Goal: Task Accomplishment & Management: Use online tool/utility

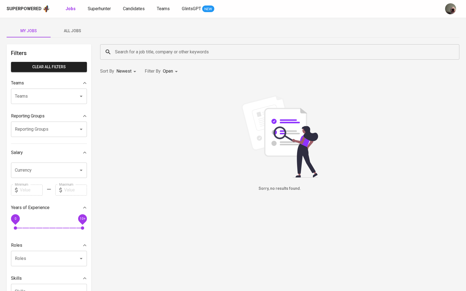
click at [74, 32] on span "All Jobs" at bounding box center [72, 31] width 37 height 7
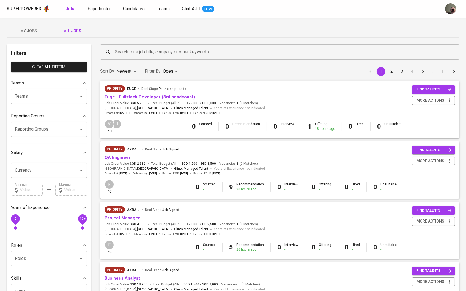
click at [117, 50] on input "Search for a job title, company or other keywords" at bounding box center [281, 52] width 335 height 10
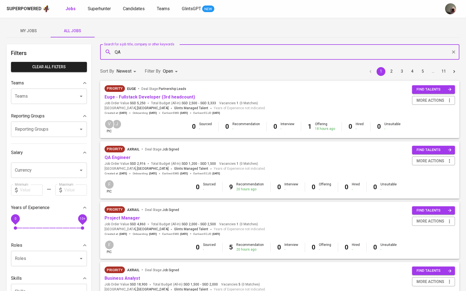
type input "QA"
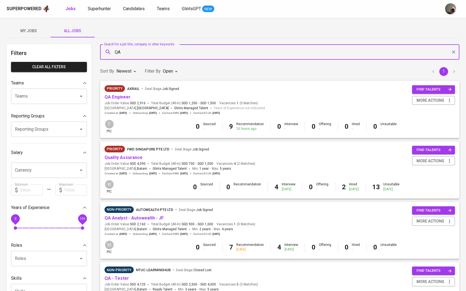
scroll to position [19, 0]
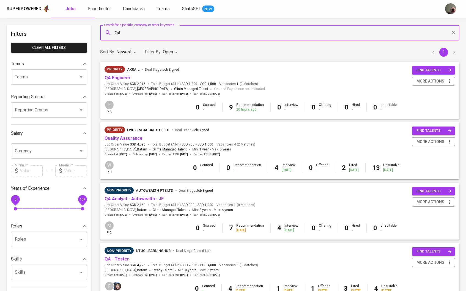
click at [124, 137] on link "Quality Assurance" at bounding box center [124, 138] width 38 height 5
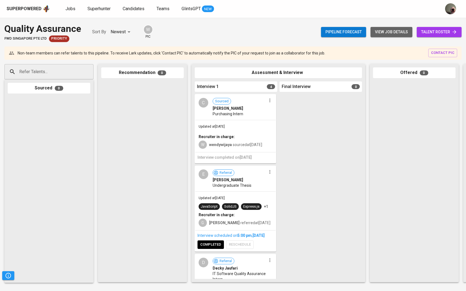
click at [393, 32] on span "view job details" at bounding box center [391, 32] width 33 height 7
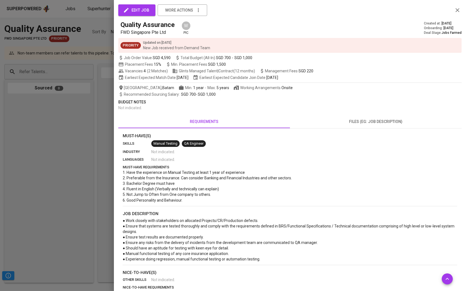
scroll to position [35, 0]
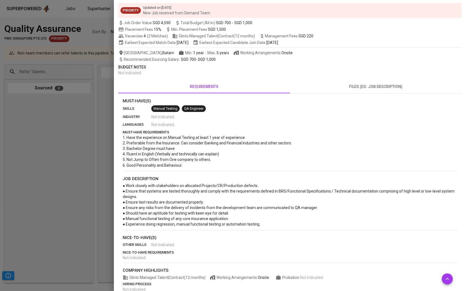
click at [37, 173] on div at bounding box center [233, 145] width 466 height 291
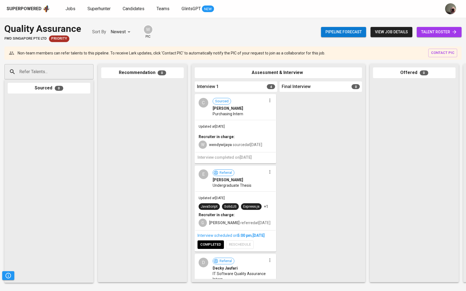
click at [440, 30] on span "talent roster" at bounding box center [439, 32] width 36 height 7
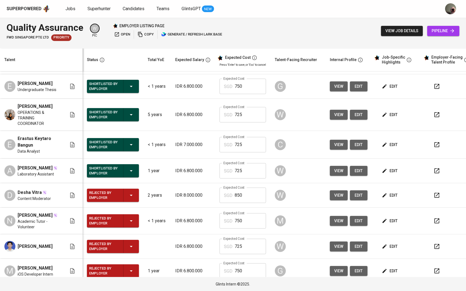
scroll to position [184, 0]
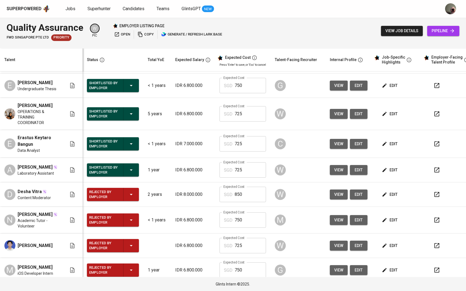
click at [335, 140] on button "view" at bounding box center [339, 144] width 18 height 10
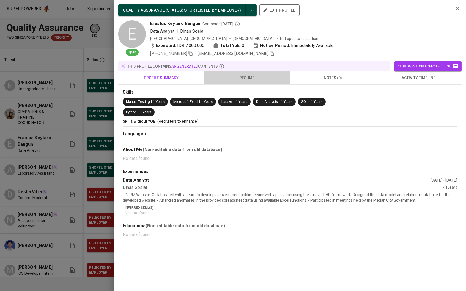
click at [231, 84] on button "resume" at bounding box center [247, 77] width 86 height 13
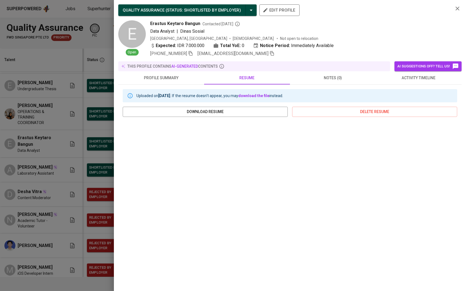
click at [81, 147] on div at bounding box center [233, 145] width 466 height 291
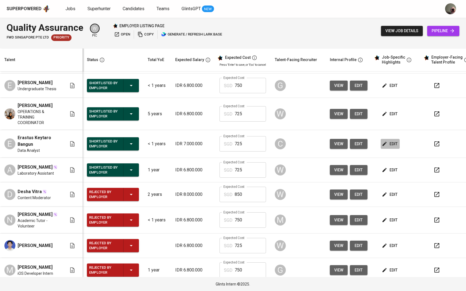
click at [391, 142] on span "edit" at bounding box center [390, 144] width 15 height 7
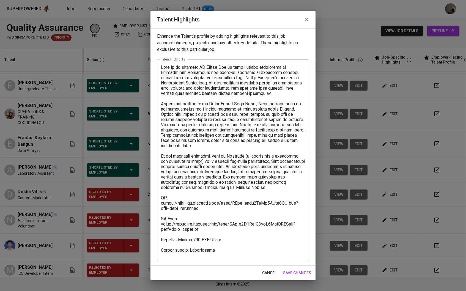
click at [305, 25] on button "button" at bounding box center [306, 19] width 13 height 13
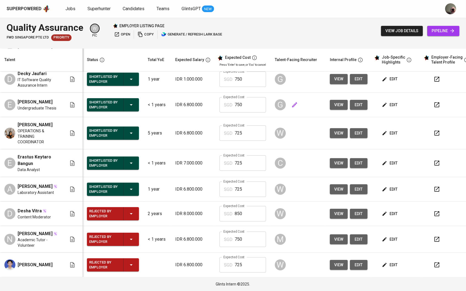
scroll to position [162, 0]
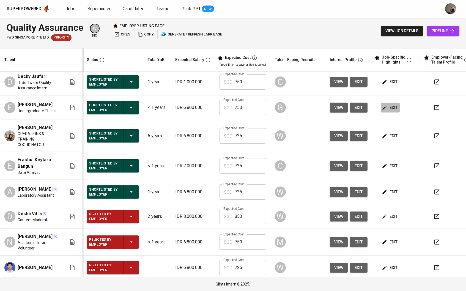
click at [387, 108] on icon "button" at bounding box center [385, 108] width 6 height 6
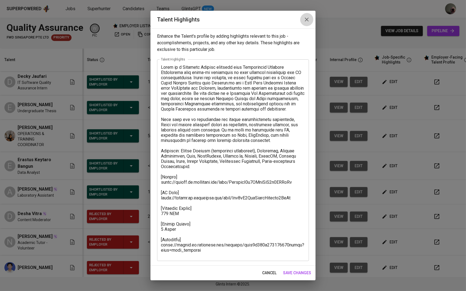
click at [307, 21] on icon "button" at bounding box center [307, 20] width 4 height 4
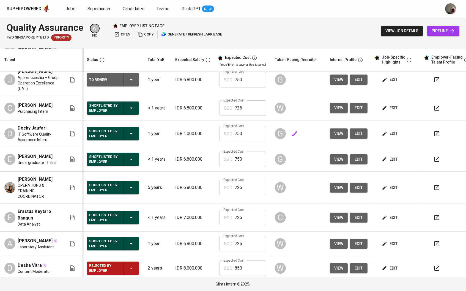
scroll to position [110, 0]
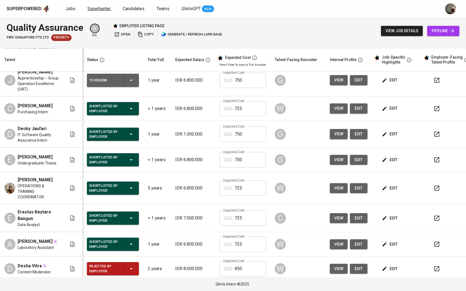
click at [104, 8] on span "Superhunter" at bounding box center [98, 8] width 23 height 5
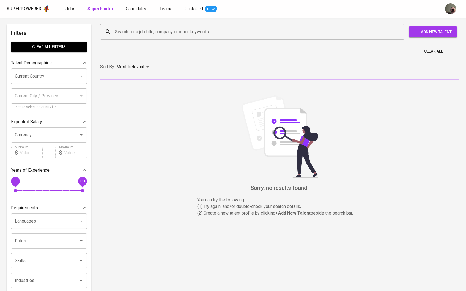
click at [120, 28] on input "Search for a job title, company or other keywords" at bounding box center [254, 32] width 280 height 10
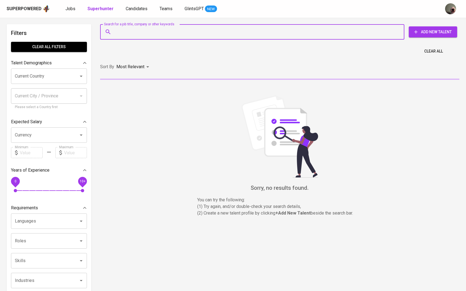
paste input "nisrina.ameliaptr@gmail.com"
type input "nisrina.ameliaptr@gmail.com"
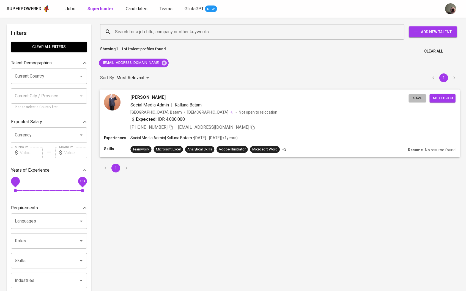
click at [418, 99] on span "Save" at bounding box center [417, 98] width 12 height 6
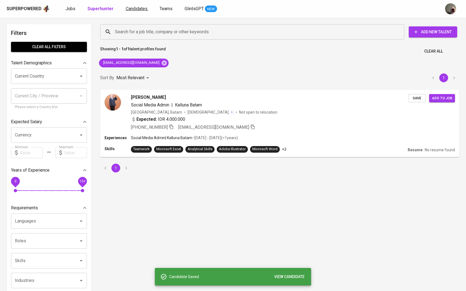
click at [128, 10] on span "Candidates" at bounding box center [137, 8] width 22 height 5
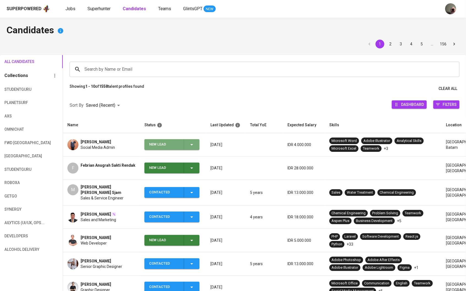
click at [190, 143] on icon "button" at bounding box center [191, 144] width 7 height 7
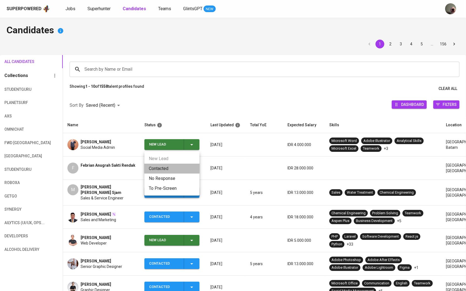
click at [181, 164] on li "Contacted" at bounding box center [171, 169] width 55 height 10
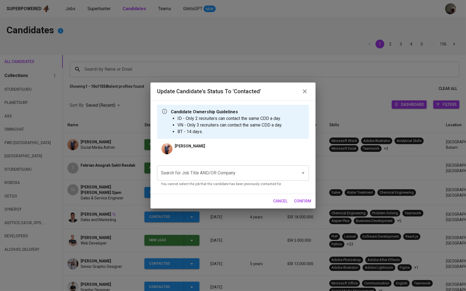
click at [195, 164] on div "Search for Job Title AND/OR Company Search for Job Title AND/OR Company You can…" at bounding box center [233, 175] width 152 height 28
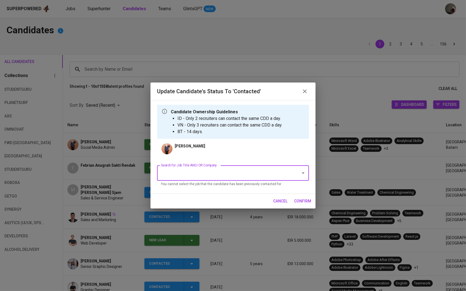
click at [192, 173] on input "Search for Job Title AND/OR Company" at bounding box center [226, 173] width 132 height 10
type input "F"
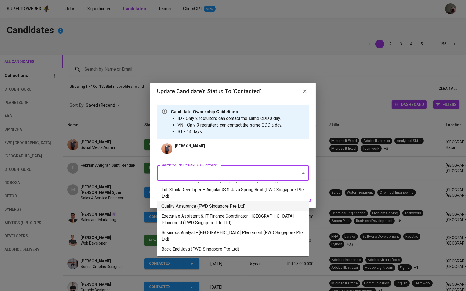
click at [184, 207] on li "Quality Assurance (FWD Singapore Pte Ltd)" at bounding box center [233, 206] width 152 height 10
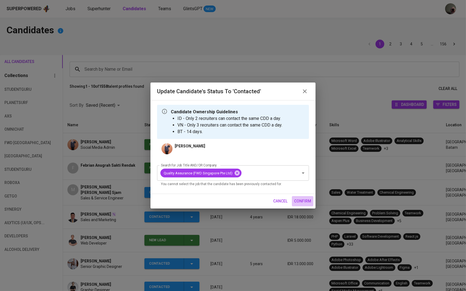
click at [302, 204] on span "confirm" at bounding box center [302, 201] width 17 height 7
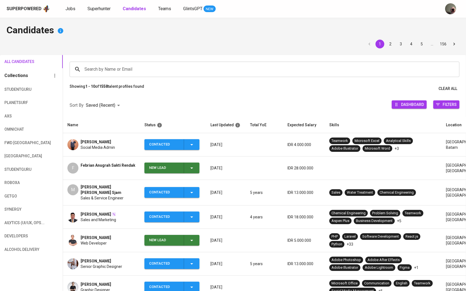
click at [91, 158] on td "F Febrian Anugrah Sakti Rendak" at bounding box center [101, 168] width 77 height 23
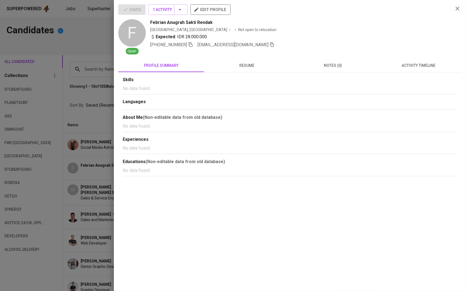
click at [92, 141] on div at bounding box center [233, 145] width 466 height 291
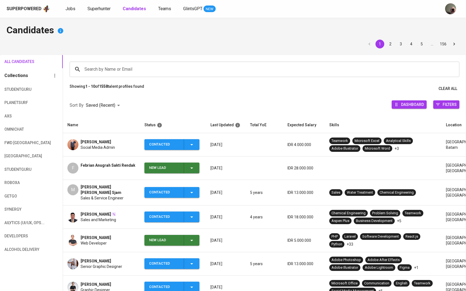
click at [91, 141] on span "Nisrina Amelia P" at bounding box center [96, 142] width 31 height 6
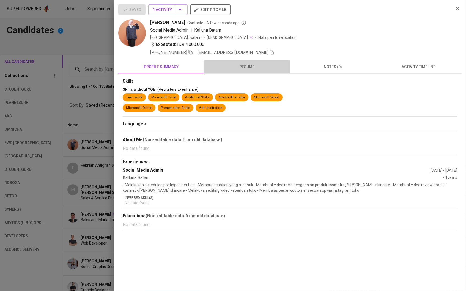
click at [217, 69] on span "resume" at bounding box center [246, 67] width 79 height 7
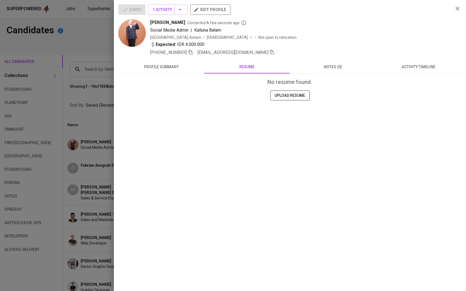
click at [92, 73] on div at bounding box center [233, 145] width 466 height 291
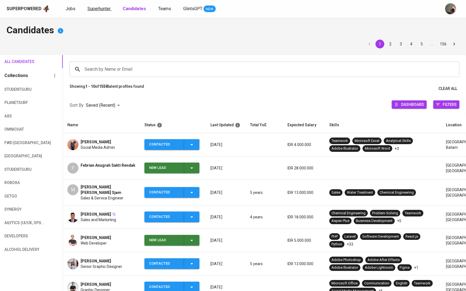
click at [100, 7] on span "Superhunter" at bounding box center [98, 8] width 23 height 5
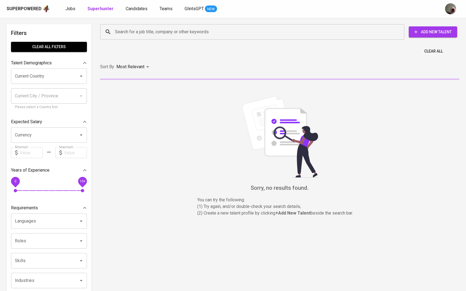
click at [137, 25] on div "Search for a job title, company or other keywords" at bounding box center [252, 31] width 304 height 15
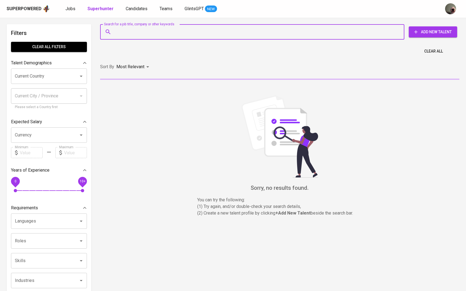
paste input "apriyansyahkurniawan95@gmail.com"
type input "apriyansyahkurniawan95@gmail.com"
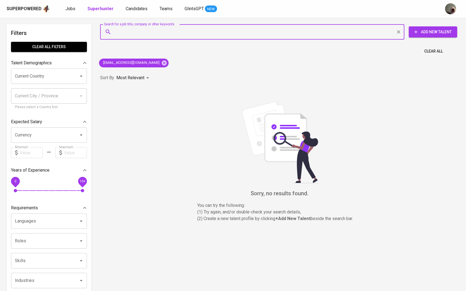
click at [197, 30] on input "Search for a job title, company or other keywords" at bounding box center [254, 32] width 280 height 10
paste input "[EMAIL_ADDRESS][DOMAIN_NAME]"
type input "[EMAIL_ADDRESS][DOMAIN_NAME]"
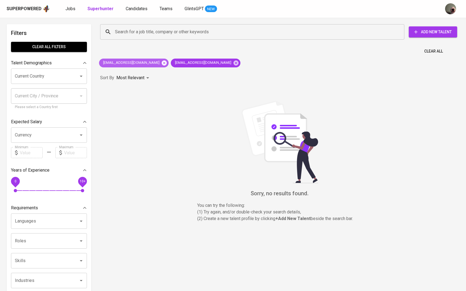
click at [167, 62] on icon at bounding box center [164, 62] width 5 height 5
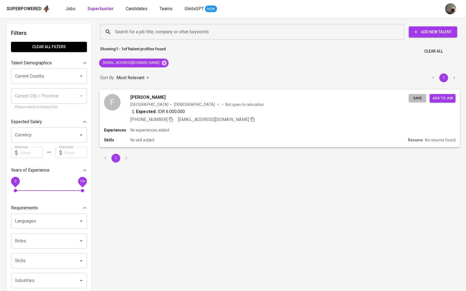
click at [418, 98] on span "Save" at bounding box center [417, 98] width 12 height 6
click at [144, 39] on div "Search for a job title, company or other keywords" at bounding box center [252, 31] width 304 height 15
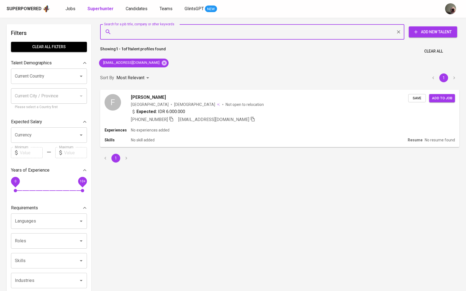
paste input "jasonpatricka8@gmail.com"
type input "jasonpatricka8@gmail.com"
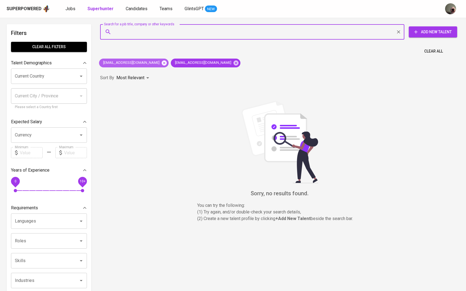
click at [162, 60] on icon at bounding box center [164, 62] width 5 height 5
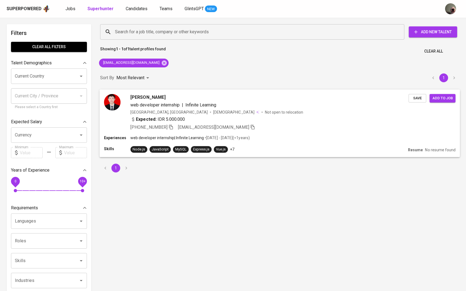
click at [417, 97] on span "Save" at bounding box center [417, 98] width 12 height 6
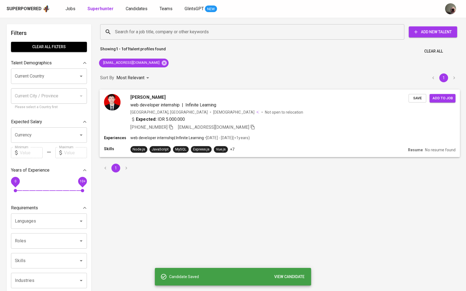
click at [133, 97] on span "Jason Patrick" at bounding box center [147, 97] width 35 height 7
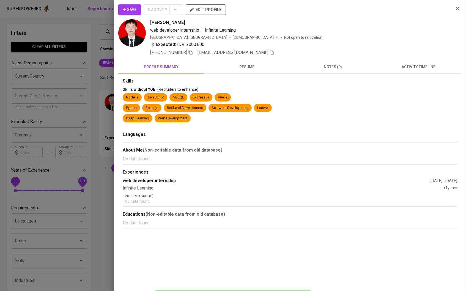
click at [226, 64] on span "resume" at bounding box center [246, 67] width 79 height 7
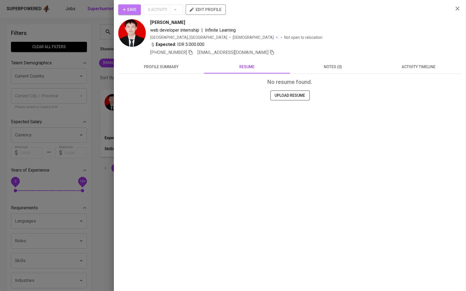
click at [135, 13] on button "Save" at bounding box center [129, 9] width 23 height 10
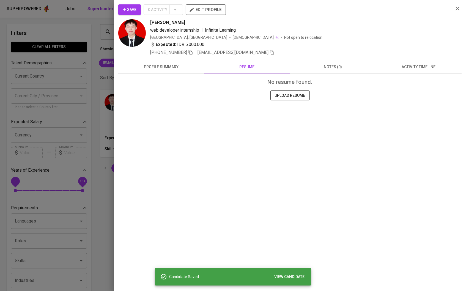
click at [107, 34] on div at bounding box center [233, 145] width 466 height 291
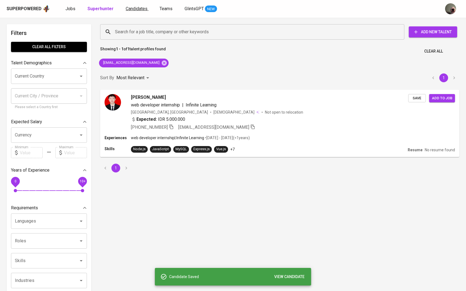
click at [133, 10] on span "Candidates" at bounding box center [137, 8] width 22 height 5
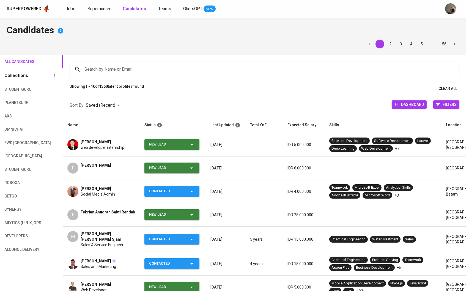
click at [173, 93] on div "Showing 1 - 10 of 1560 talent profiles found Clear All" at bounding box center [264, 89] width 403 height 10
click at [190, 168] on icon "button" at bounding box center [191, 168] width 7 height 7
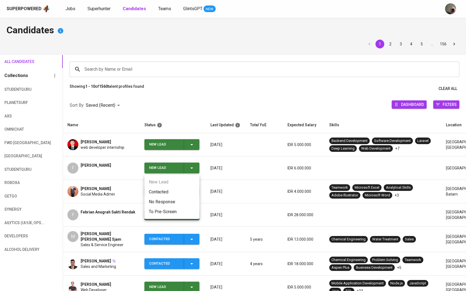
click at [181, 181] on ul "New Lead Contacted No Response To Pre-Screen" at bounding box center [171, 197] width 55 height 44
click at [180, 187] on li "Contacted" at bounding box center [171, 192] width 55 height 10
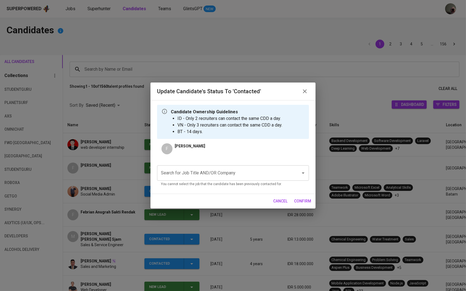
click at [184, 179] on div "Search for Job Title AND/OR Company" at bounding box center [233, 172] width 152 height 15
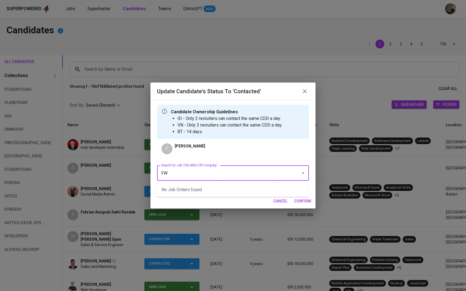
type input "F"
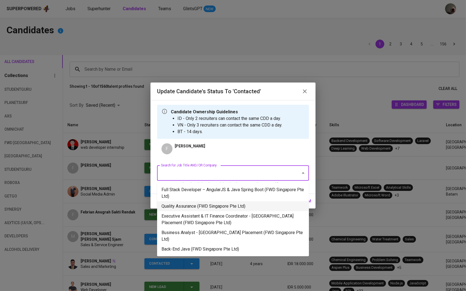
click at [209, 209] on li "Quality Assurance (FWD Singapore Pte Ltd)" at bounding box center [233, 206] width 152 height 10
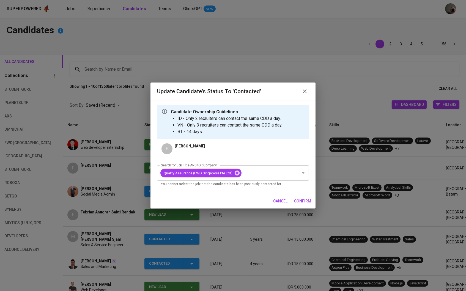
click at [305, 202] on span "confirm" at bounding box center [302, 201] width 17 height 7
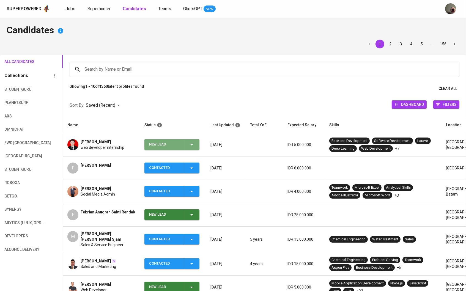
click at [187, 145] on div "New Lead" at bounding box center [172, 144] width 46 height 11
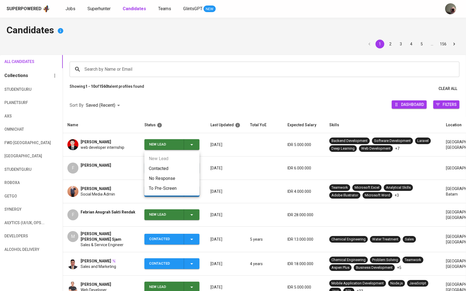
click at [176, 164] on li "Contacted" at bounding box center [171, 169] width 55 height 10
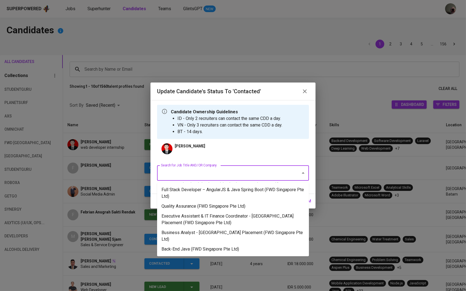
click at [184, 171] on input "Search for Job Title AND/OR Company" at bounding box center [226, 173] width 132 height 10
click at [177, 204] on li "Quality Assurance (FWD Singapore Pte Ltd)" at bounding box center [233, 206] width 152 height 10
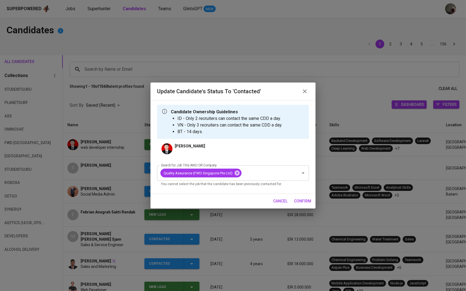
click at [296, 195] on div "cancel confirm" at bounding box center [232, 201] width 165 height 15
click at [298, 200] on span "confirm" at bounding box center [302, 201] width 17 height 7
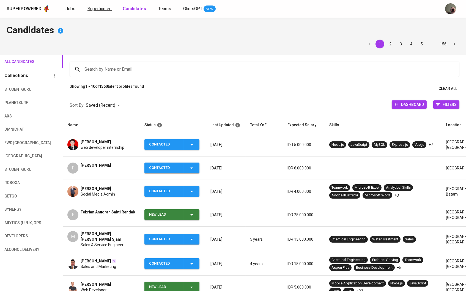
click at [94, 8] on span "Superhunter" at bounding box center [98, 8] width 23 height 5
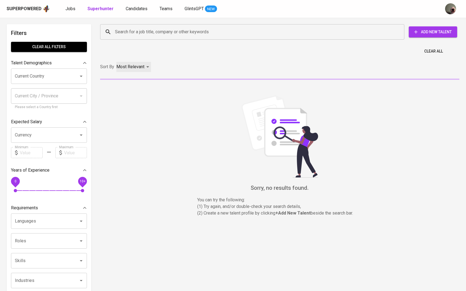
click at [122, 62] on div "Most Relevant" at bounding box center [133, 67] width 35 height 10
click at [133, 40] on div at bounding box center [233, 145] width 466 height 291
click at [135, 30] on input "Search for a job title, company or other keywords" at bounding box center [254, 32] width 280 height 10
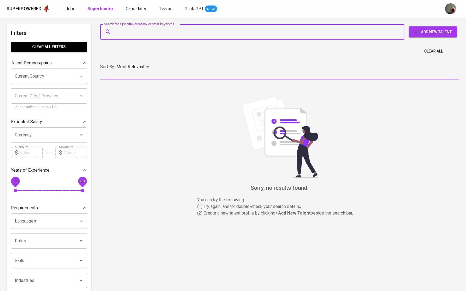
paste input "pvaniaaugustine@gmail.com"
type input "pvaniaaugustine@gmail.com"
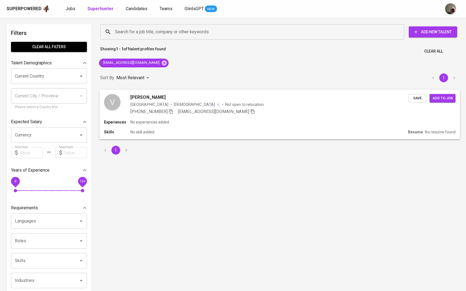
click at [155, 95] on span "Vania Augustine" at bounding box center [147, 97] width 35 height 7
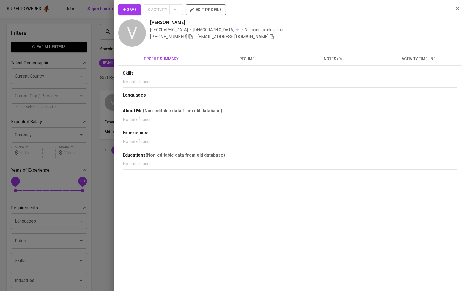
click at [129, 2] on div "Save 0 Activity edit profile V Vania Augustine Indonesia Female Not open to rel…" at bounding box center [290, 145] width 352 height 291
click at [129, 6] on span "Save" at bounding box center [130, 9] width 14 height 7
click at [74, 20] on div at bounding box center [233, 145] width 466 height 291
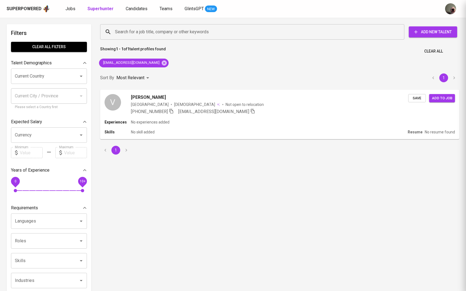
click at [70, 4] on div at bounding box center [233, 145] width 466 height 291
click at [70, 9] on span "Jobs" at bounding box center [70, 8] width 10 height 5
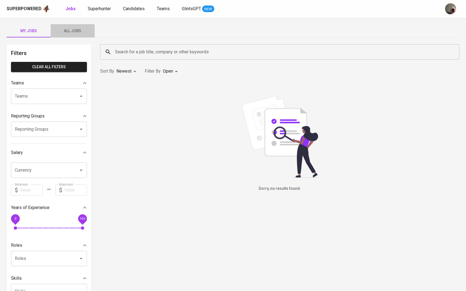
click at [78, 28] on span "All Jobs" at bounding box center [72, 31] width 37 height 7
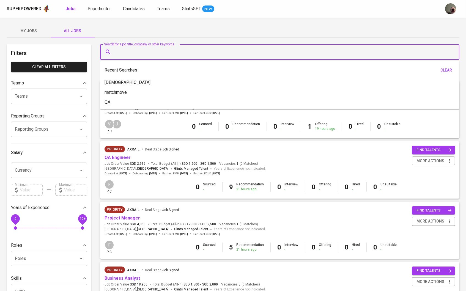
click at [229, 51] on input "Search for a job title, company or other keywords" at bounding box center [281, 52] width 335 height 10
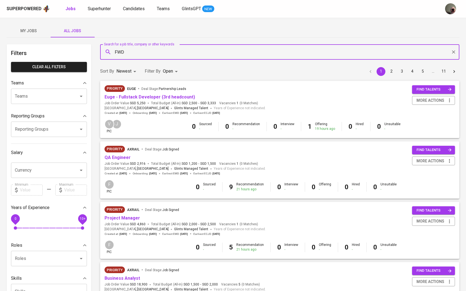
type input "FWD"
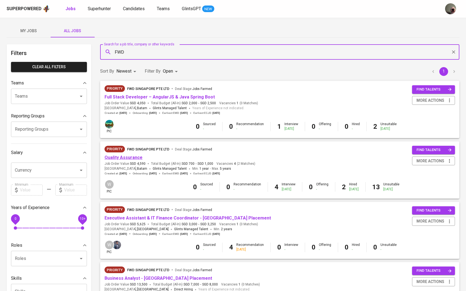
click at [127, 157] on link "Quality Assurance" at bounding box center [124, 157] width 38 height 5
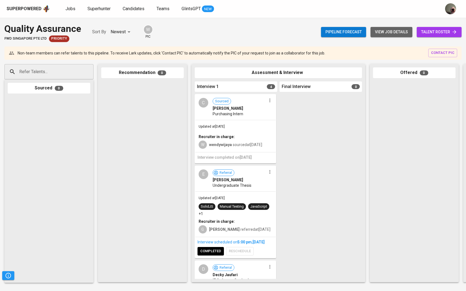
click at [395, 29] on span "view job details" at bounding box center [391, 32] width 33 height 7
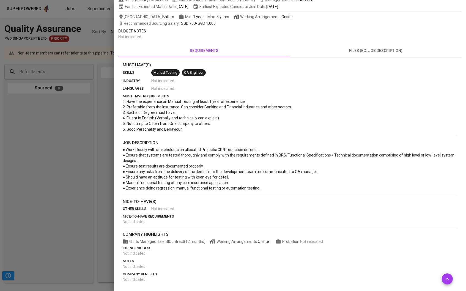
scroll to position [76, 0]
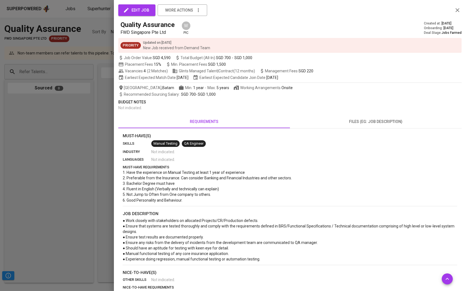
scroll to position [76, 0]
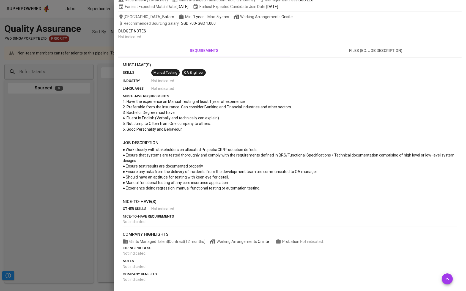
click at [78, 58] on div at bounding box center [233, 145] width 466 height 291
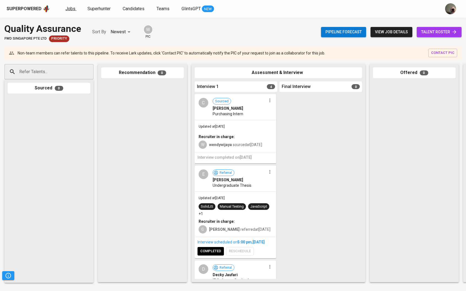
click at [70, 10] on span "Jobs" at bounding box center [70, 8] width 10 height 5
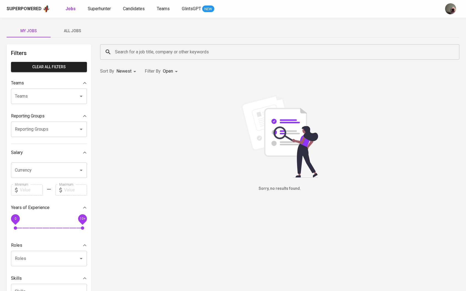
click at [72, 27] on button "All Jobs" at bounding box center [73, 30] width 44 height 13
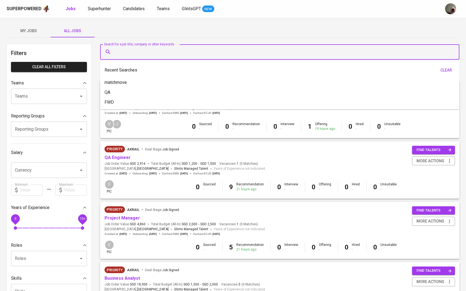
click at [155, 52] on input "Search for a job title, company or other keywords" at bounding box center [281, 52] width 335 height 10
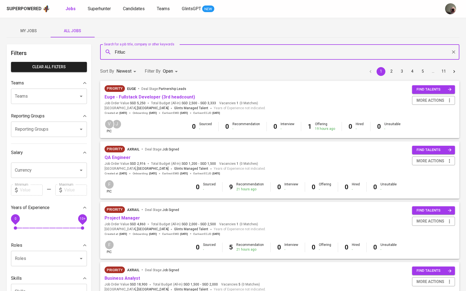
type input "Fitluc"
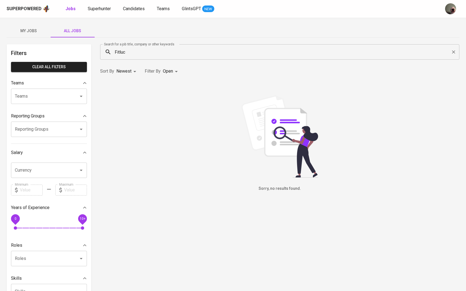
click at [157, 71] on p "Filter By" at bounding box center [153, 71] width 16 height 7
click at [166, 72] on body "Superpowered Jobs Superhunter Candidates Teams GlintsGPT NEW My Jobs All Jobs F…" at bounding box center [233, 188] width 466 height 376
click at [173, 156] on p "Closed" at bounding box center [171, 153] width 12 height 6
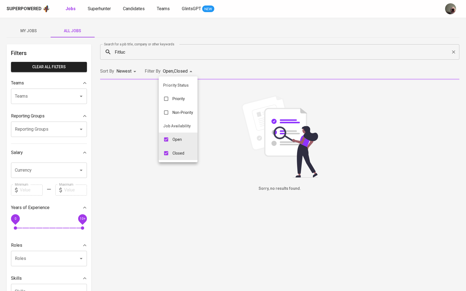
type input "OPEN,CLOSE"
checkbox input "true"
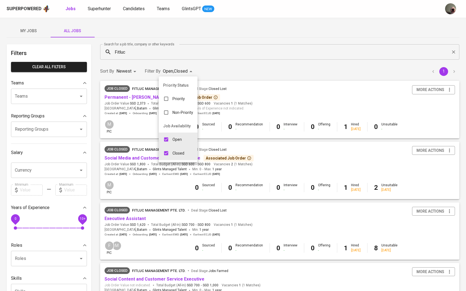
click at [144, 126] on div at bounding box center [233, 145] width 466 height 291
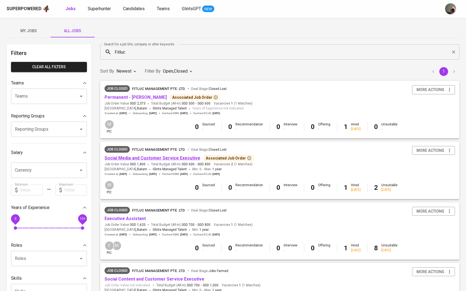
click at [145, 157] on link "Social Media and Customer Service Executive" at bounding box center [153, 157] width 96 height 5
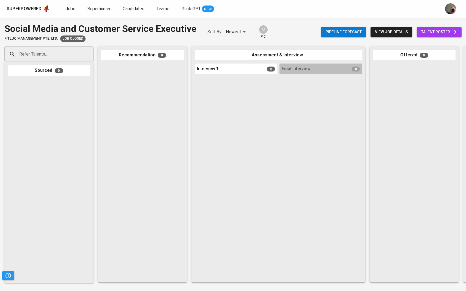
click at [444, 31] on span "talent roster" at bounding box center [439, 32] width 36 height 7
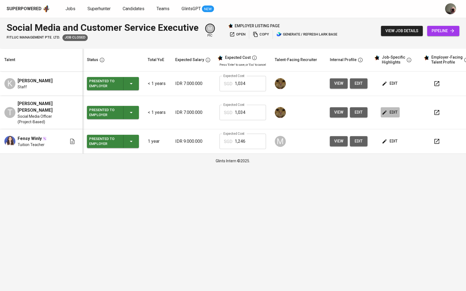
click at [387, 110] on icon "button" at bounding box center [385, 112] width 4 height 4
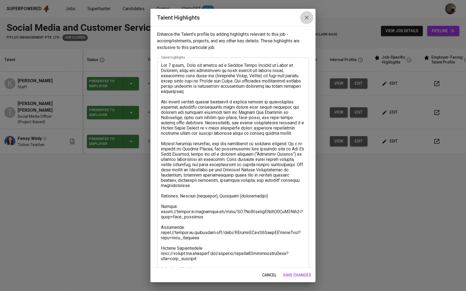
click at [306, 17] on icon "button" at bounding box center [306, 17] width 7 height 7
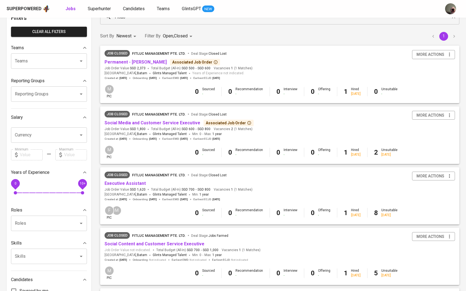
scroll to position [35, 0]
click at [134, 182] on link "Executive Assistant" at bounding box center [125, 182] width 41 height 5
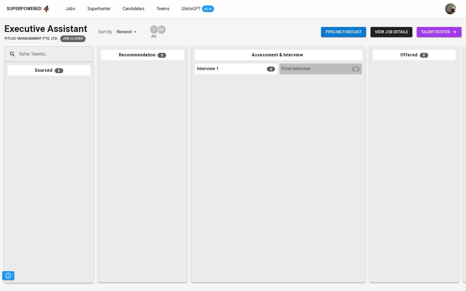
click at [433, 34] on span "talent roster" at bounding box center [439, 32] width 36 height 7
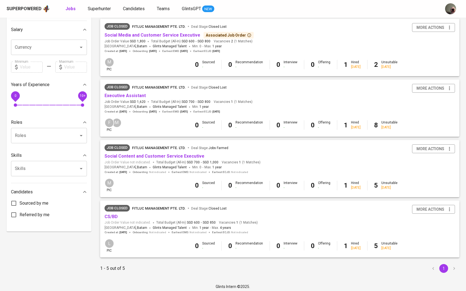
scroll to position [122, 0]
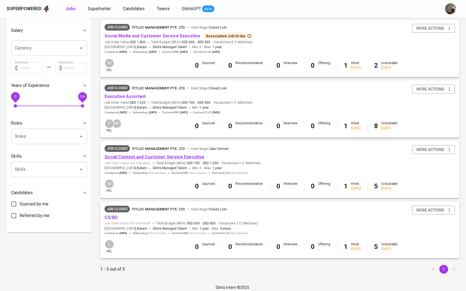
click at [157, 154] on link "Social Content and Customer Service Executive" at bounding box center [155, 156] width 100 height 5
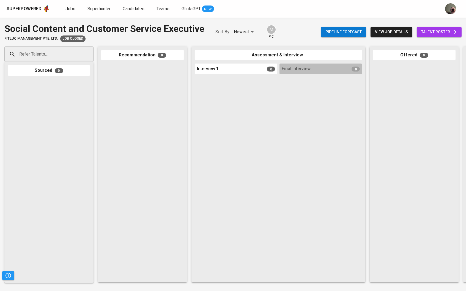
click at [424, 29] on span "talent roster" at bounding box center [439, 32] width 36 height 7
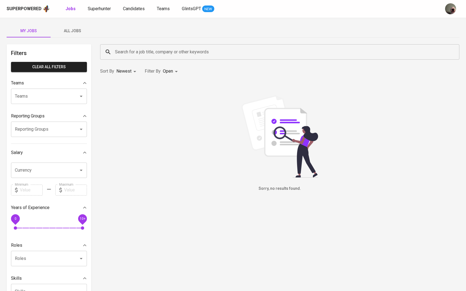
click at [100, 16] on div "Superpowered Jobs Superhunter Candidates Teams GlintsGPT NEW" at bounding box center [233, 9] width 466 height 18
click at [102, 10] on span "Superhunter" at bounding box center [99, 8] width 23 height 5
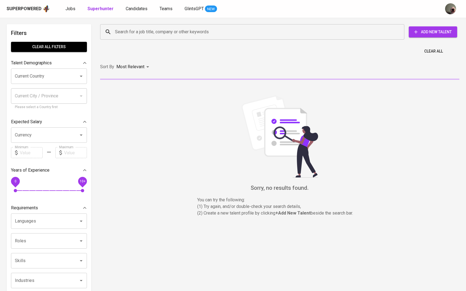
click at [130, 34] on input "Search for a job title, company or other keywords" at bounding box center [254, 32] width 280 height 10
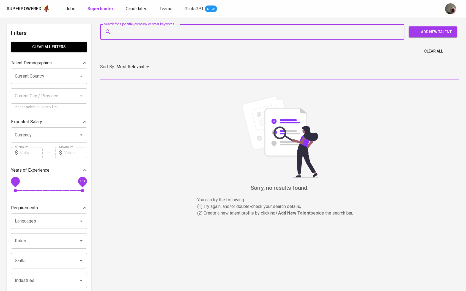
paste input "Febri Lestari Mairi Second degree connection"
type input "Febri Lestari Mairi Second degree connection"
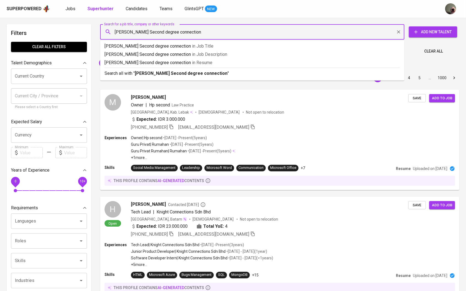
drag, startPoint x: 208, startPoint y: 29, endPoint x: 136, endPoint y: 32, distance: 72.1
click at [136, 32] on input "Febri Lestari Mairi Second degree connection" at bounding box center [254, 32] width 280 height 10
click at [219, 35] on input "Febri Lestari Mairi Second degree connection" at bounding box center [254, 32] width 280 height 10
drag, startPoint x: 214, startPoint y: 32, endPoint x: 151, endPoint y: 33, distance: 63.3
click at [151, 33] on input "Febri Lestari Mairi Second degree connection" at bounding box center [254, 32] width 280 height 10
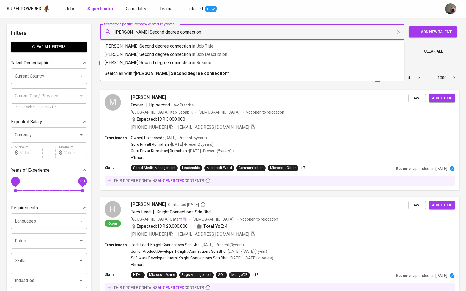
type input "Febri Lestari Mairi"
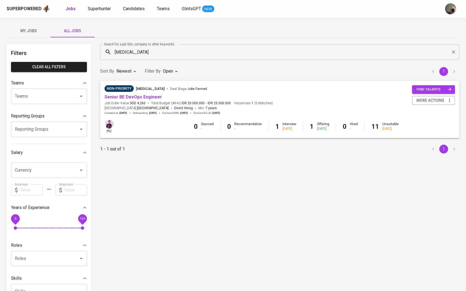
click at [134, 48] on input "[MEDICAL_DATA]" at bounding box center [281, 52] width 335 height 10
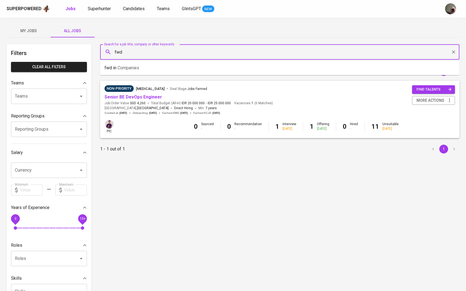
type input "fwd"
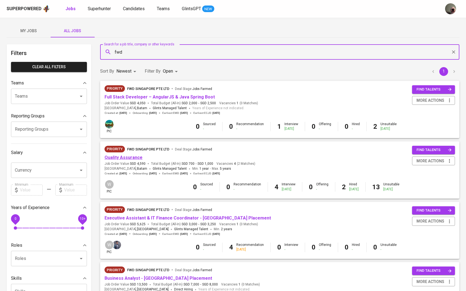
click at [135, 158] on link "Quality Assurance" at bounding box center [124, 157] width 38 height 5
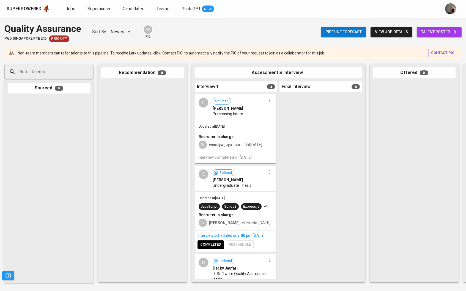
click at [403, 34] on span "view job details" at bounding box center [391, 32] width 33 height 7
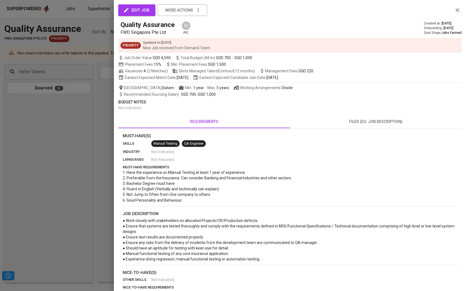
click at [331, 134] on div "edit job more actions Quality Assurance FWD Singapore Pte Ltd W pic Created at …" at bounding box center [289, 181] width 343 height 349
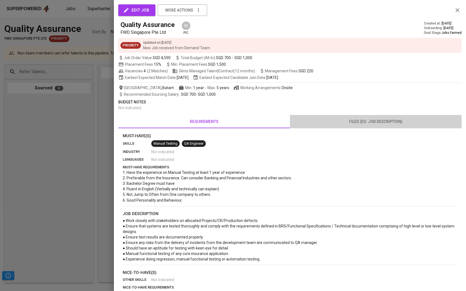
click at [333, 128] on button "files (eg: job description)" at bounding box center [376, 121] width 172 height 13
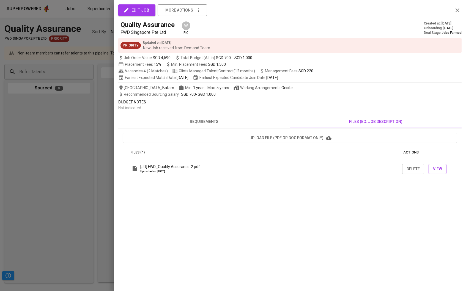
click at [443, 174] on button "View" at bounding box center [438, 169] width 18 height 10
